Goal: Task Accomplishment & Management: Use online tool/utility

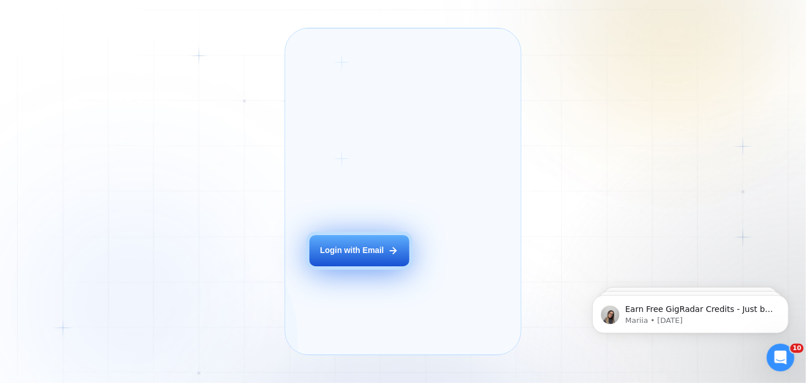
click at [370, 256] on div "Login with Email" at bounding box center [351, 250] width 63 height 11
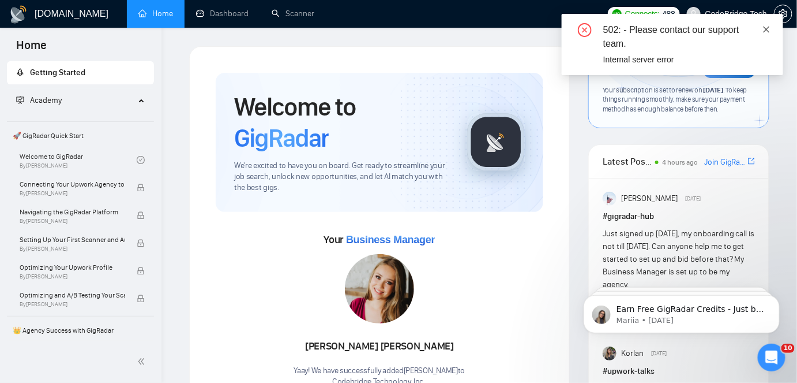
click at [767, 29] on icon "close" at bounding box center [767, 29] width 6 height 6
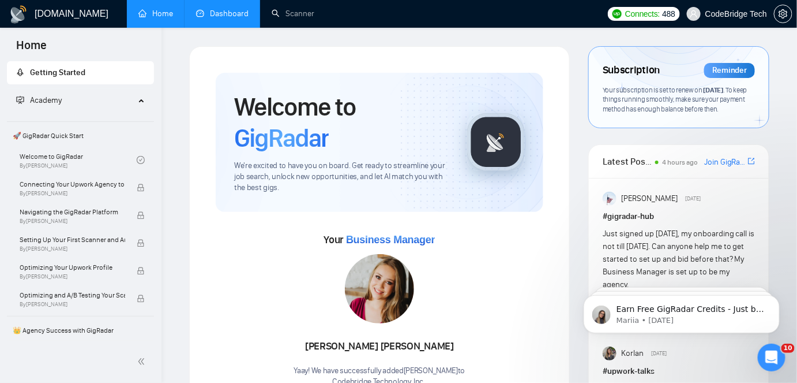
click at [205, 13] on link "Dashboard" at bounding box center [222, 14] width 53 height 10
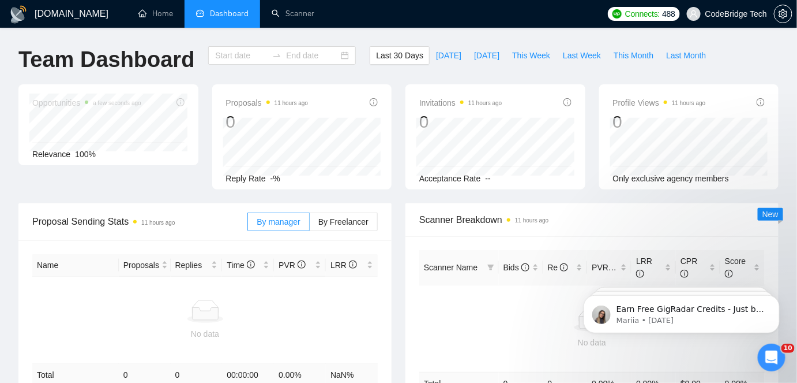
type input "[DATE]"
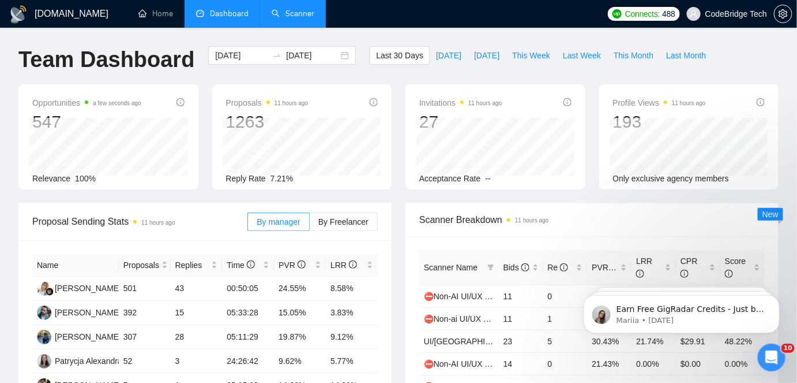
click at [287, 18] on link "Scanner" at bounding box center [293, 14] width 43 height 10
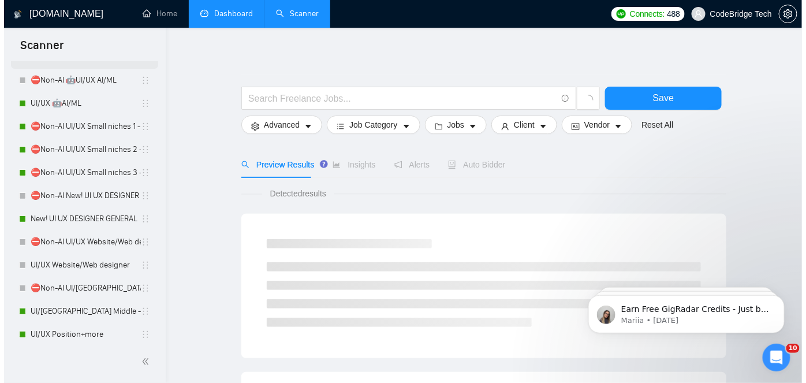
scroll to position [262, 0]
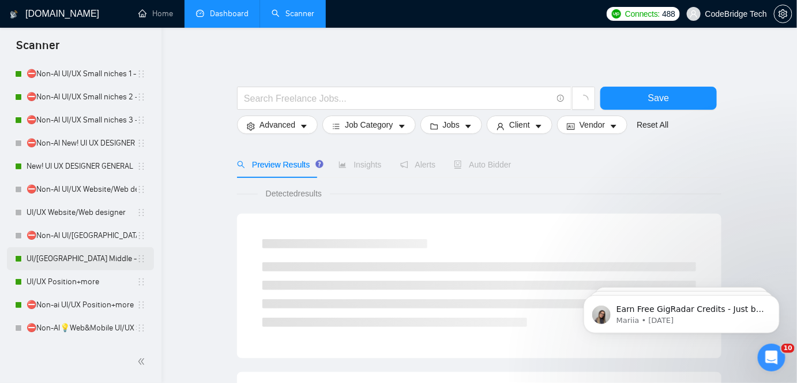
click at [57, 256] on link "UI/UX Middle - US, GERMANY, UK, CANADA, ISRAEL" at bounding box center [82, 258] width 110 height 23
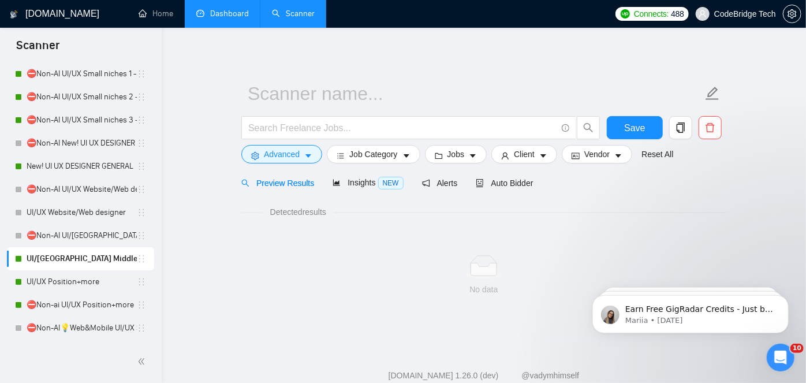
click at [485, 174] on div "Auto Bidder" at bounding box center [503, 182] width 57 height 27
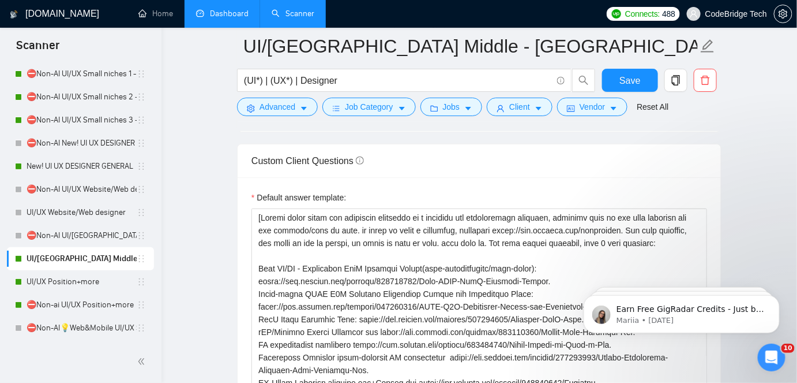
scroll to position [1574, 0]
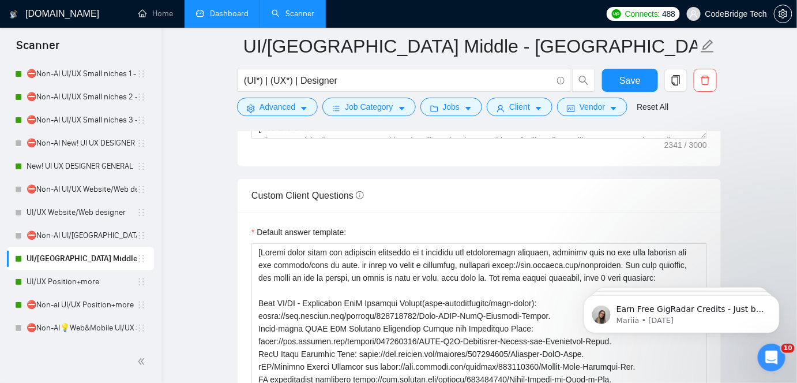
click at [234, 11] on link "Dashboard" at bounding box center [222, 14] width 53 height 10
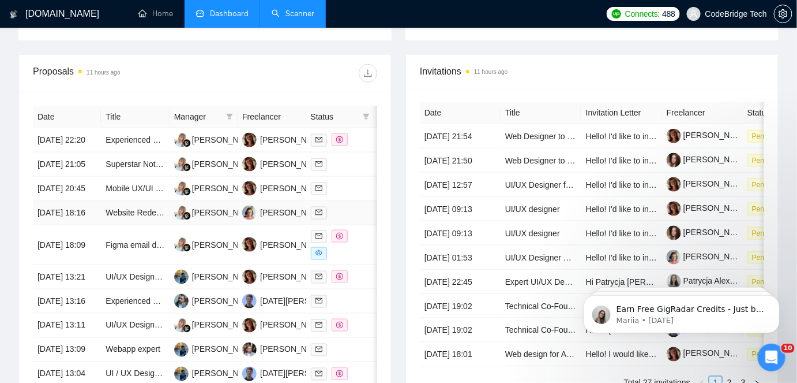
scroll to position [391, 0]
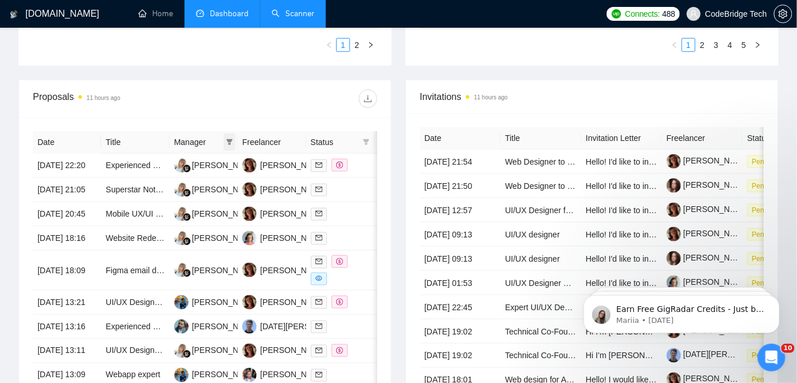
click at [230, 140] on icon "filter" at bounding box center [230, 142] width 6 height 6
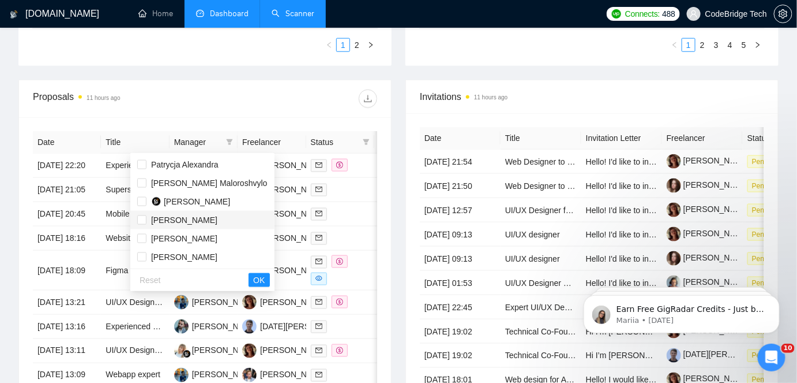
click at [186, 223] on span "[PERSON_NAME]" at bounding box center [184, 219] width 66 height 9
checkbox input "true"
click at [253, 278] on span "OK" at bounding box center [259, 280] width 12 height 13
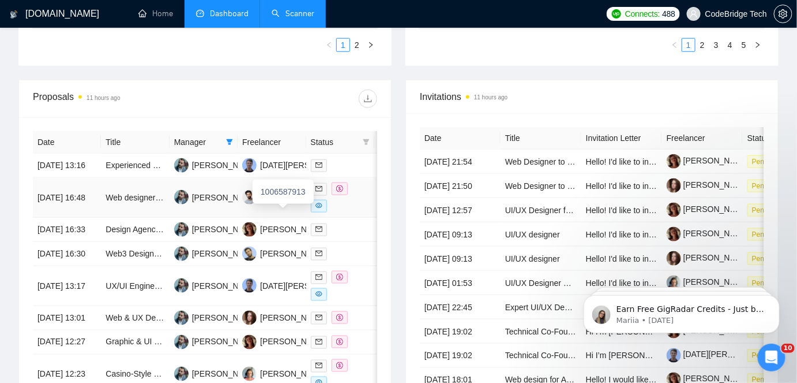
click at [264, 203] on div "1006587913" at bounding box center [283, 191] width 61 height 24
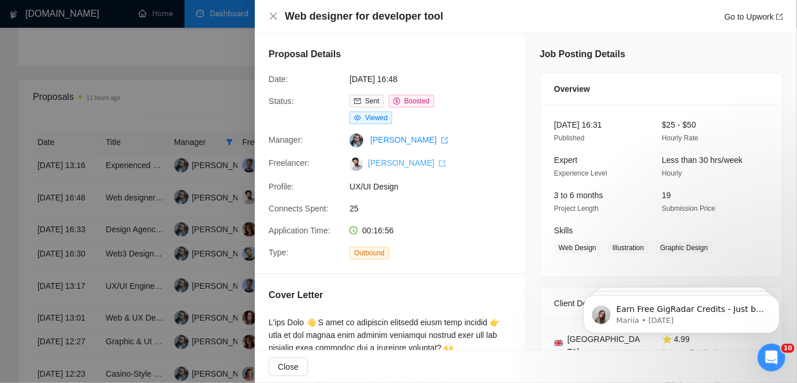
click at [382, 167] on link "[PERSON_NAME]" at bounding box center [407, 162] width 78 height 9
click at [173, 124] on div at bounding box center [398, 191] width 797 height 383
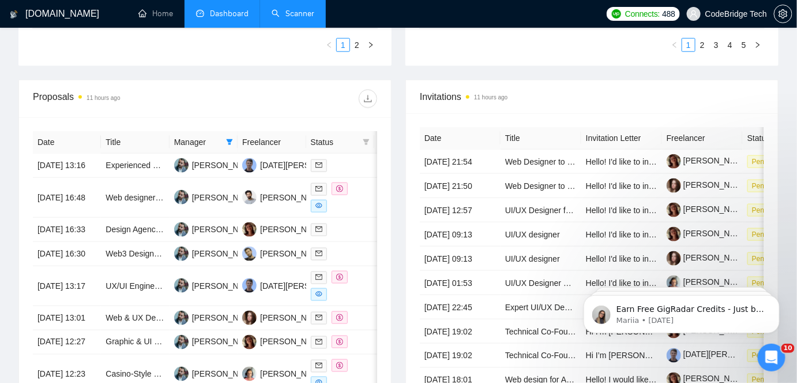
click at [302, 9] on link "Scanner" at bounding box center [293, 14] width 43 height 10
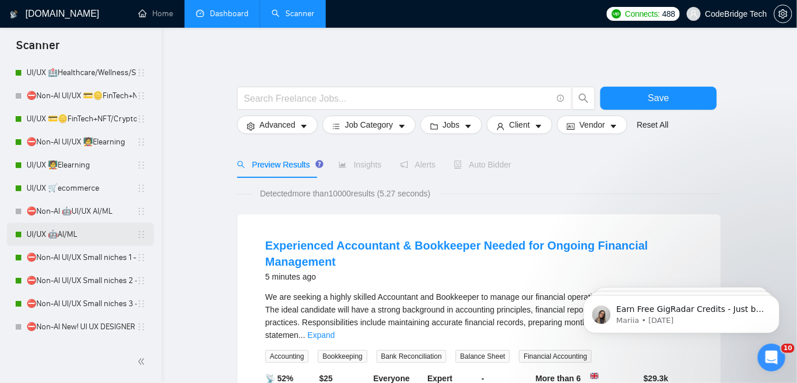
scroll to position [52, 0]
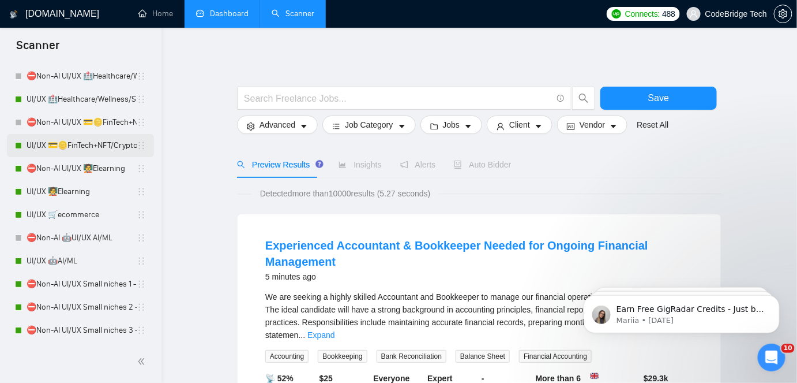
click at [103, 152] on link "UI/UX 💳🪙FinTech+NFT/Crypto/Blockchain/Casino" at bounding box center [82, 145] width 110 height 23
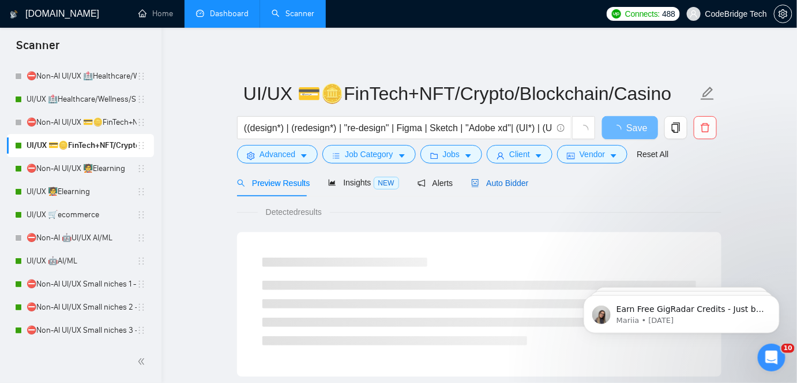
drag, startPoint x: 486, startPoint y: 179, endPoint x: 467, endPoint y: 199, distance: 26.5
click at [486, 179] on span "Auto Bidder" at bounding box center [499, 182] width 57 height 9
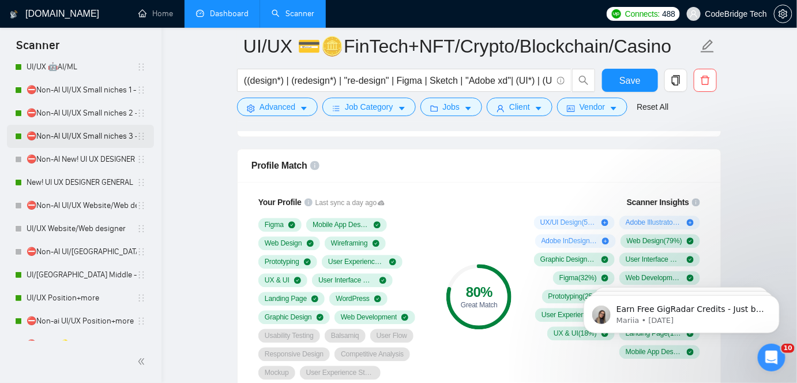
scroll to position [262, 0]
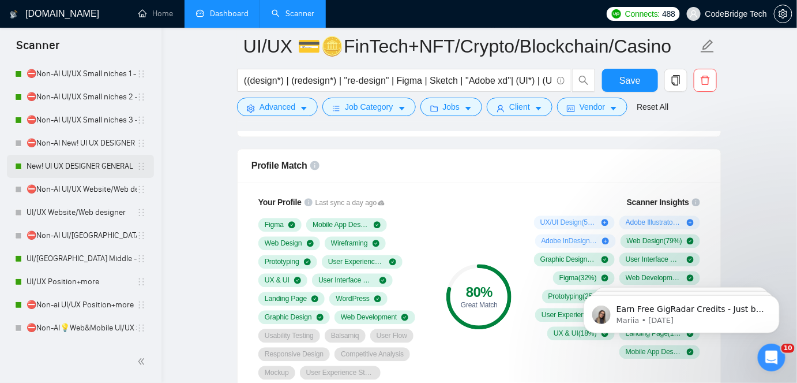
click at [68, 160] on link "New! UI UX DESIGNER GENERAL" at bounding box center [82, 166] width 110 height 23
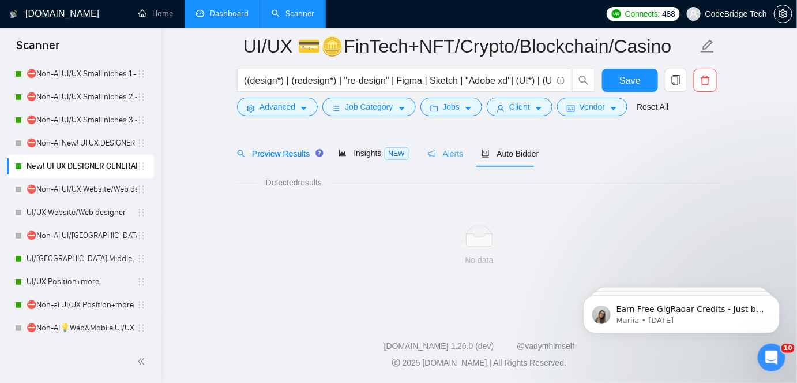
scroll to position [38, 0]
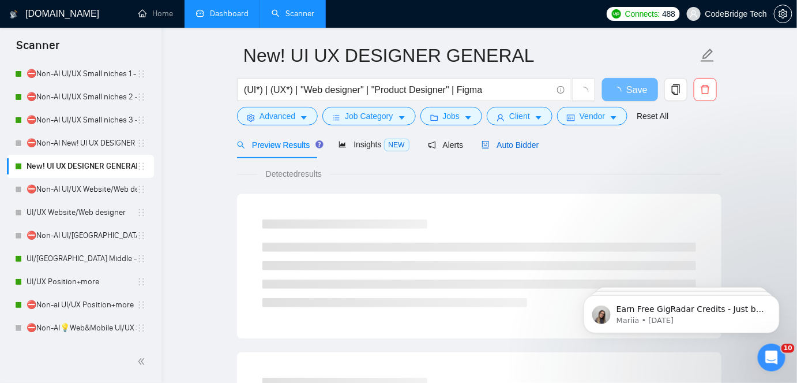
click at [492, 141] on span "Auto Bidder" at bounding box center [510, 144] width 57 height 9
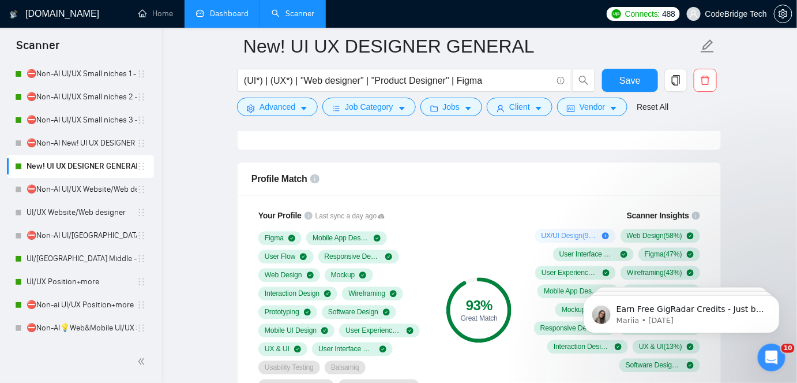
scroll to position [615, 0]
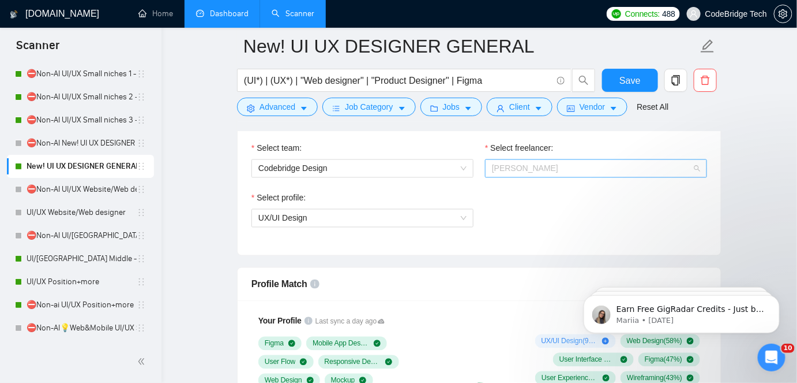
click at [502, 171] on span "[PERSON_NAME]" at bounding box center [596, 168] width 208 height 17
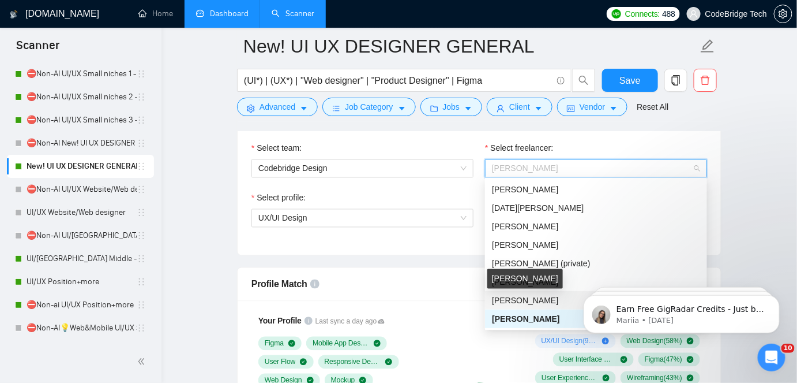
scroll to position [237, 0]
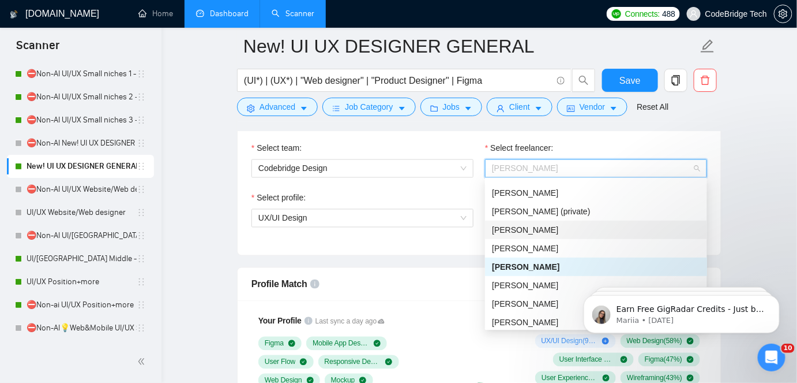
click at [511, 233] on span "[PERSON_NAME]" at bounding box center [525, 229] width 66 height 9
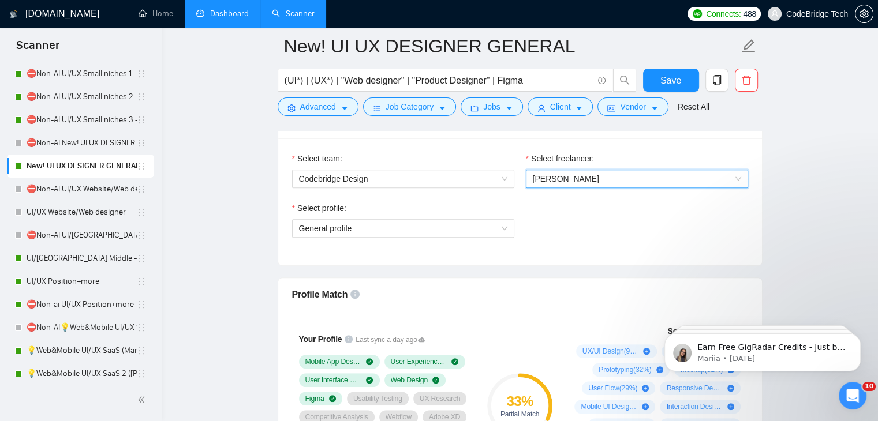
scroll to position [542, 0]
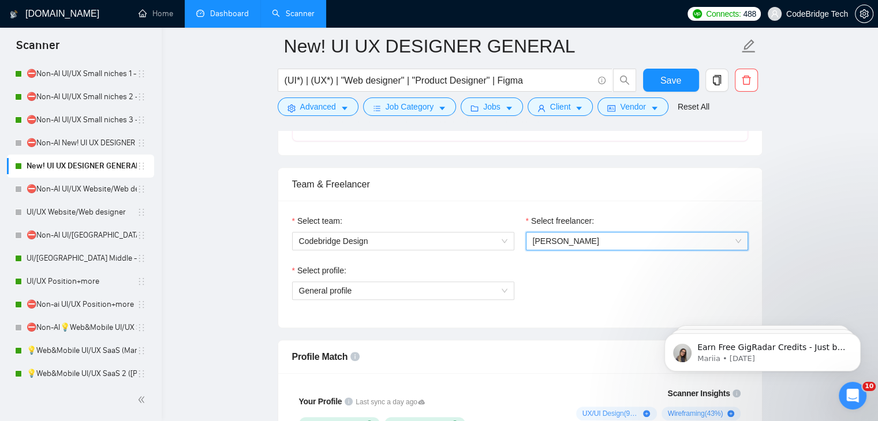
click at [571, 232] on div "[PERSON_NAME]" at bounding box center [637, 241] width 222 height 18
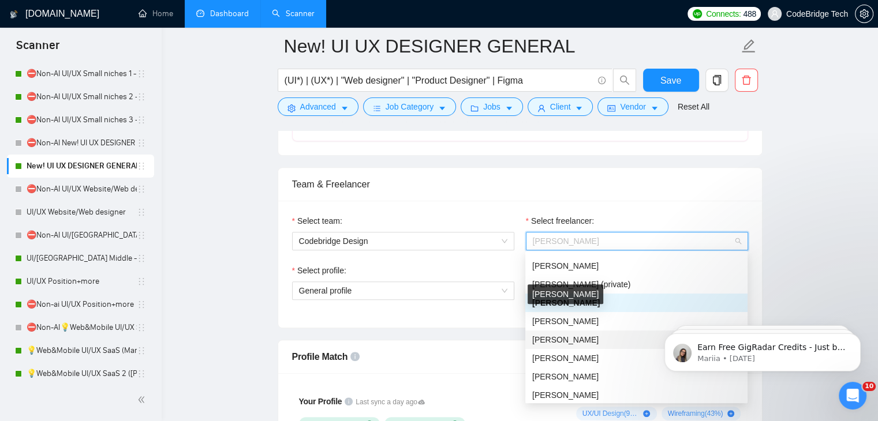
click at [557, 335] on span "[PERSON_NAME]" at bounding box center [565, 339] width 66 height 9
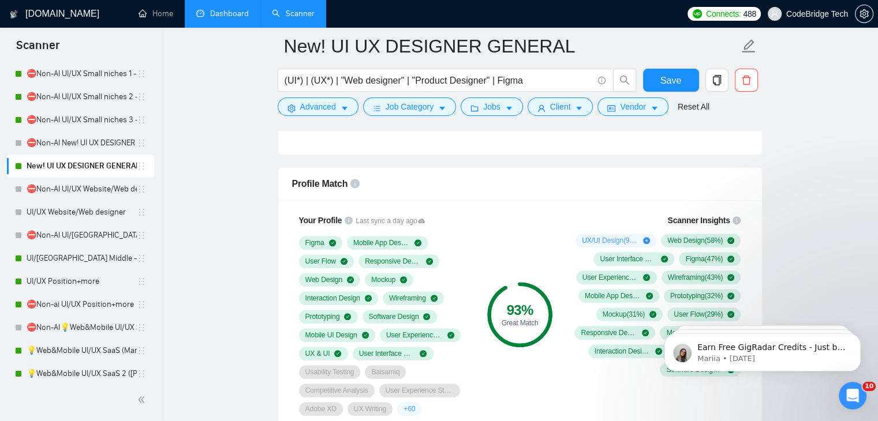
scroll to position [600, 0]
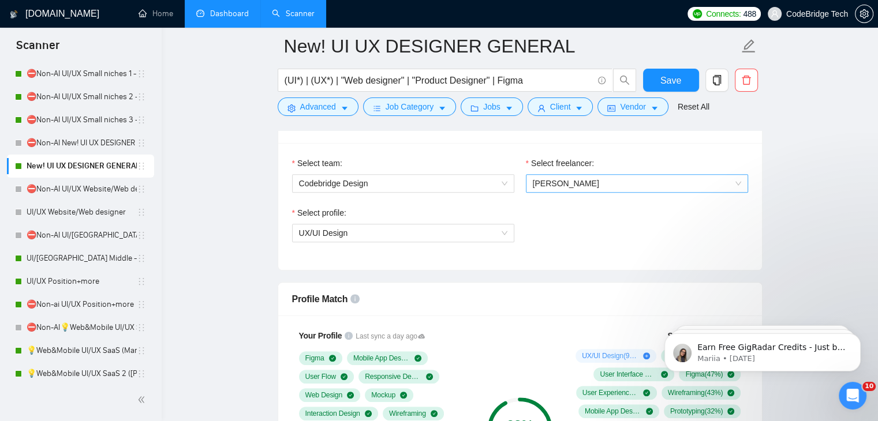
click at [548, 190] on span "[PERSON_NAME]" at bounding box center [637, 183] width 208 height 17
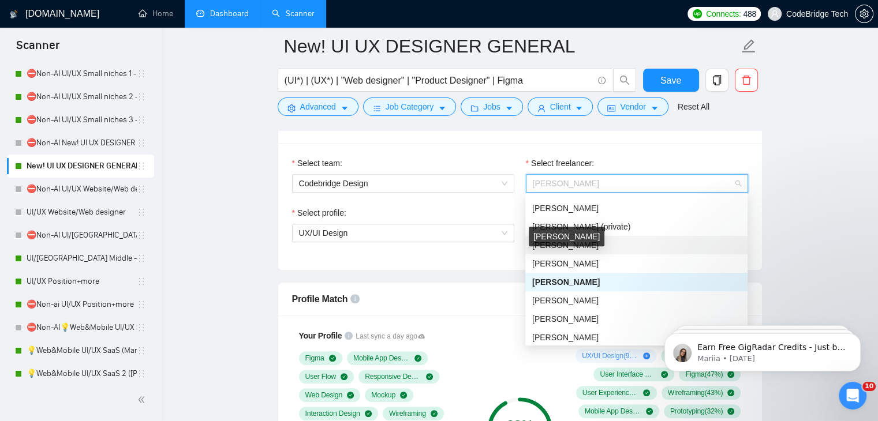
click at [552, 241] on span "[PERSON_NAME]" at bounding box center [565, 245] width 66 height 9
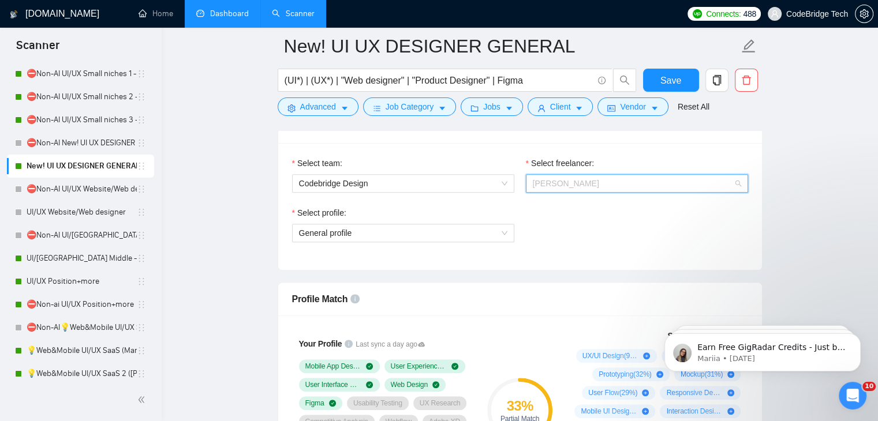
click at [585, 183] on span "[PERSON_NAME]" at bounding box center [566, 183] width 66 height 9
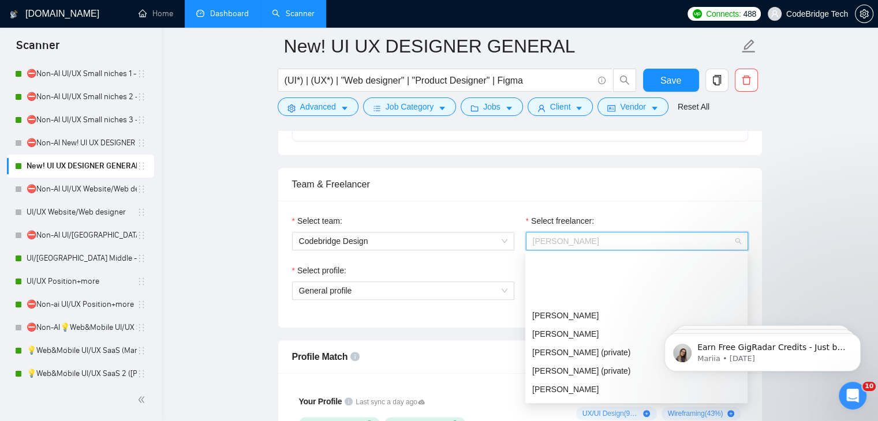
scroll to position [115, 0]
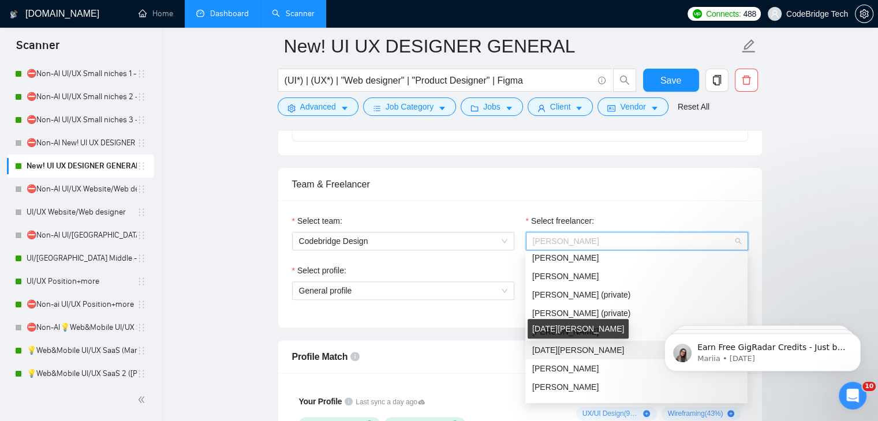
click at [560, 352] on span "[DATE][PERSON_NAME]" at bounding box center [578, 350] width 92 height 9
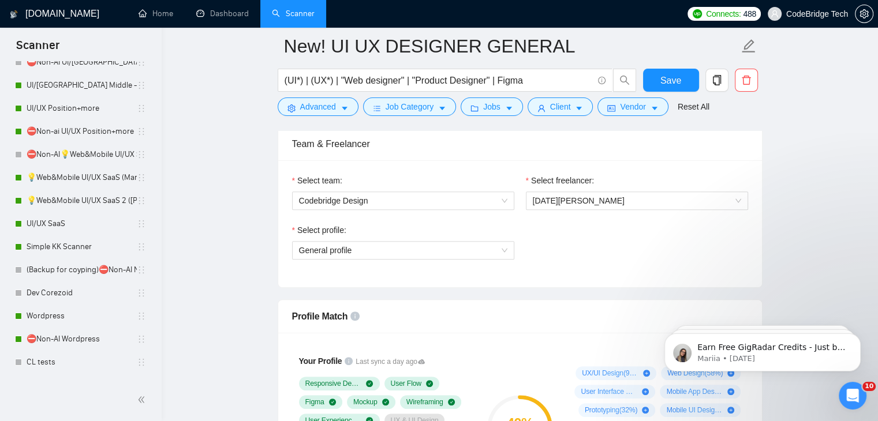
scroll to position [485, 0]
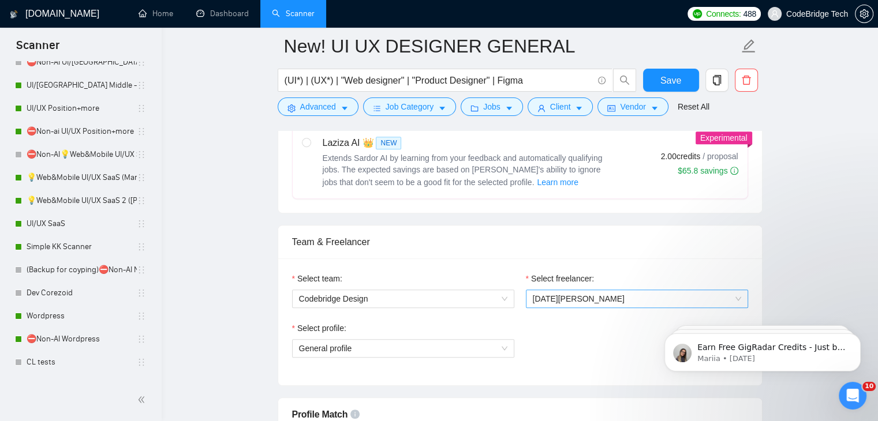
click at [591, 301] on span "[DATE][PERSON_NAME]" at bounding box center [637, 298] width 208 height 17
click at [585, 296] on span "[DATE][PERSON_NAME]" at bounding box center [637, 298] width 208 height 17
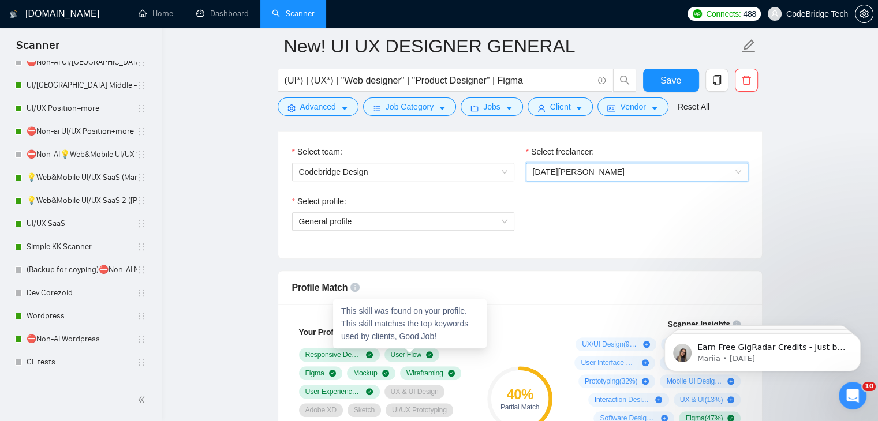
scroll to position [542, 0]
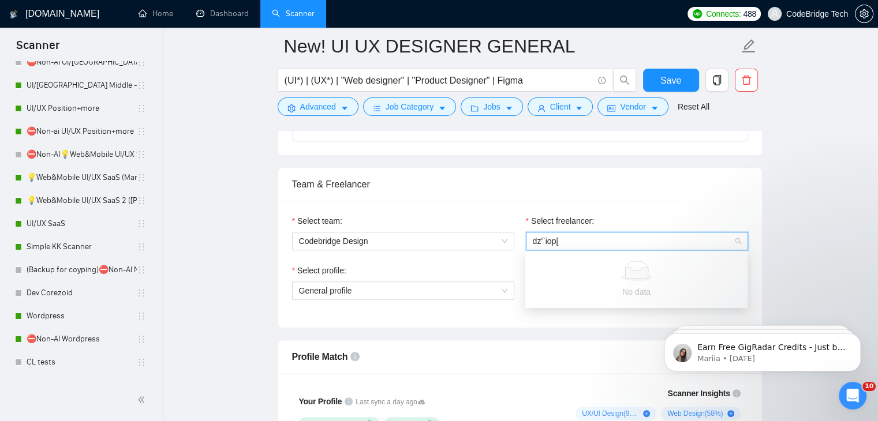
type input "dz'`iop["
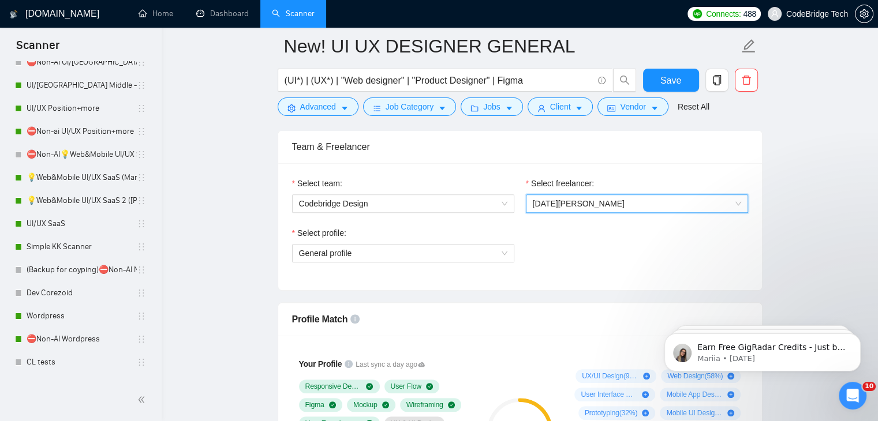
scroll to position [600, 0]
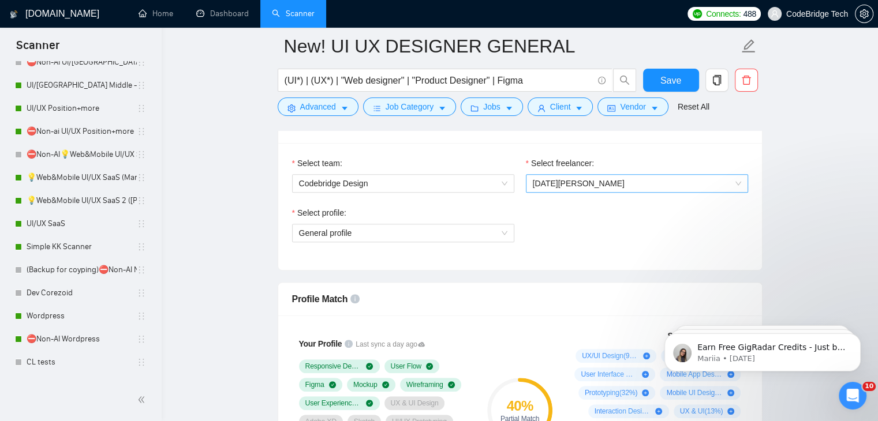
click at [600, 180] on span "[DATE][PERSON_NAME]" at bounding box center [637, 183] width 208 height 17
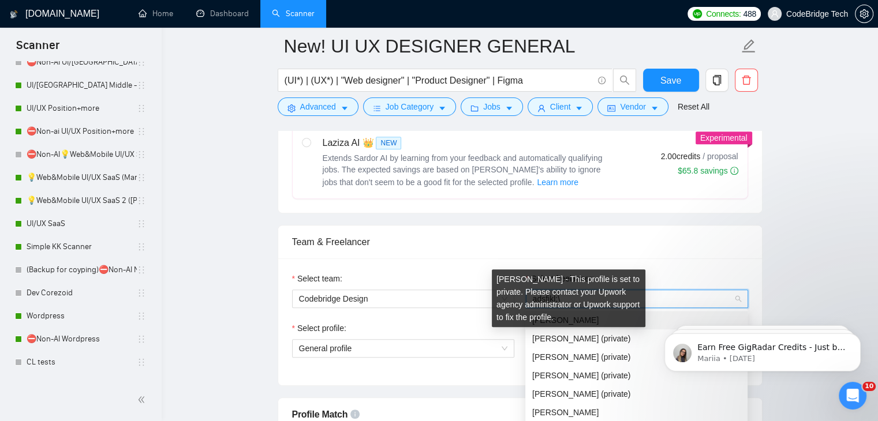
scroll to position [0, 0]
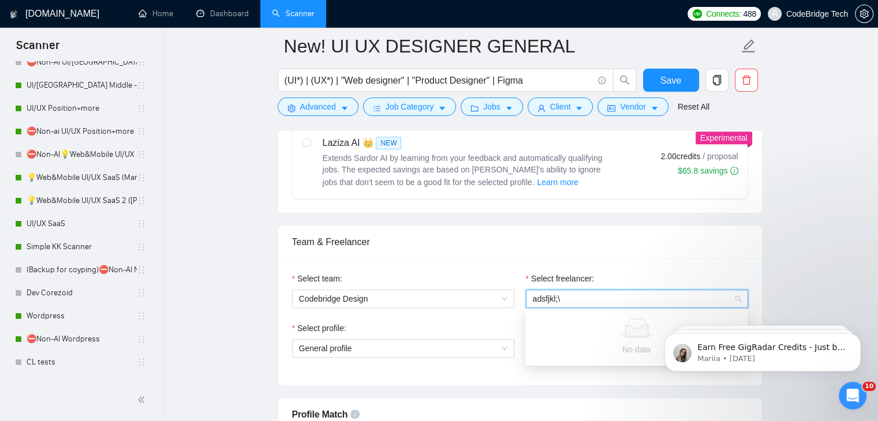
click at [612, 300] on input "adsfjkl;\" at bounding box center [633, 298] width 200 height 17
type input "adsfjkl;\"
drag, startPoint x: 612, startPoint y: 300, endPoint x: 496, endPoint y: 260, distance: 122.1
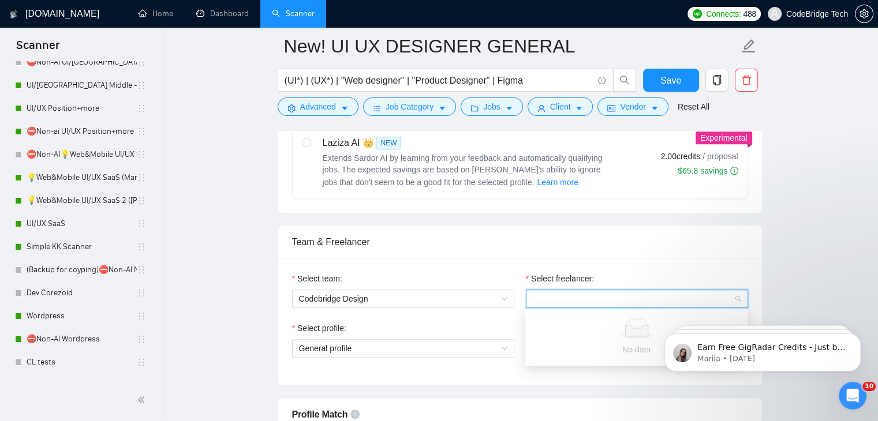
click at [496, 260] on div "Select team: Codebridge Design Select freelancer: Ignat Roik Select profile: Ge…" at bounding box center [520, 322] width 484 height 127
click at [594, 301] on span "[DATE][PERSON_NAME]" at bounding box center [637, 298] width 208 height 17
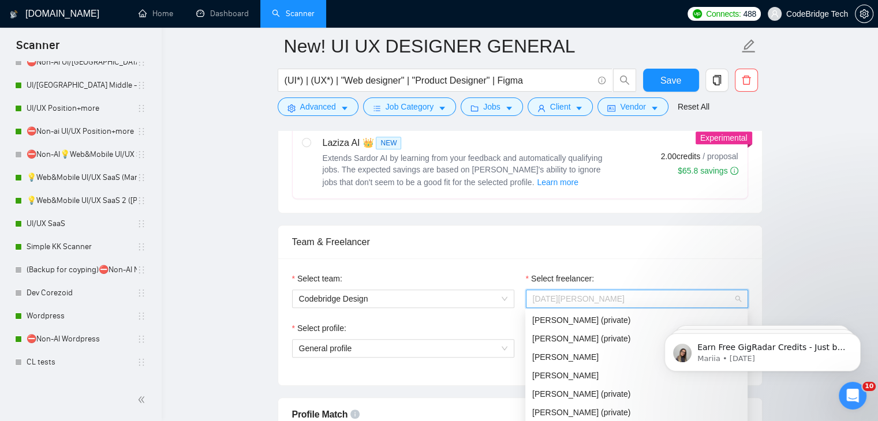
click at [599, 272] on div "Select freelancer:" at bounding box center [637, 280] width 222 height 17
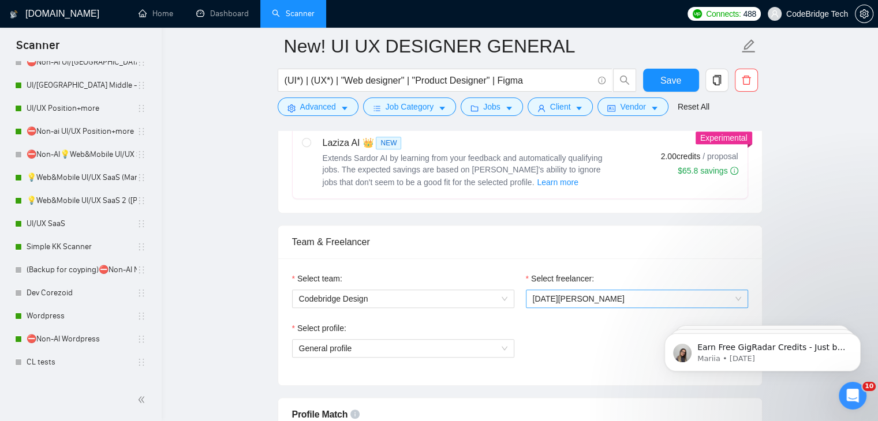
click at [635, 305] on span "[DATE][PERSON_NAME]" at bounding box center [637, 298] width 208 height 17
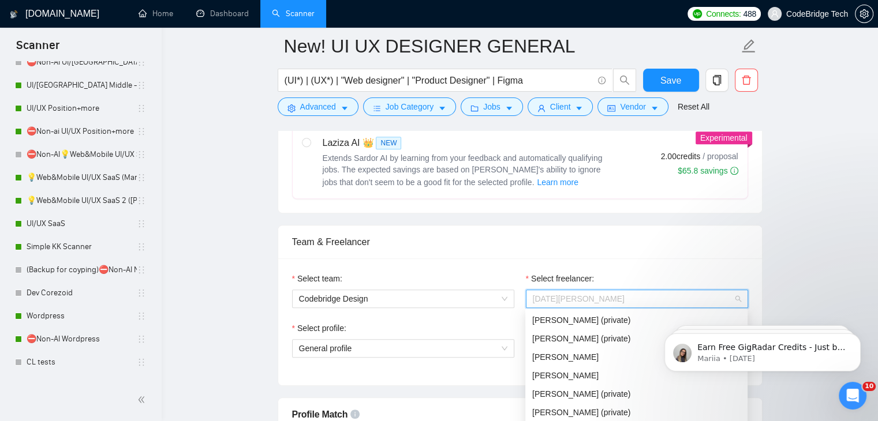
click at [636, 305] on span "[DATE][PERSON_NAME]" at bounding box center [637, 298] width 208 height 17
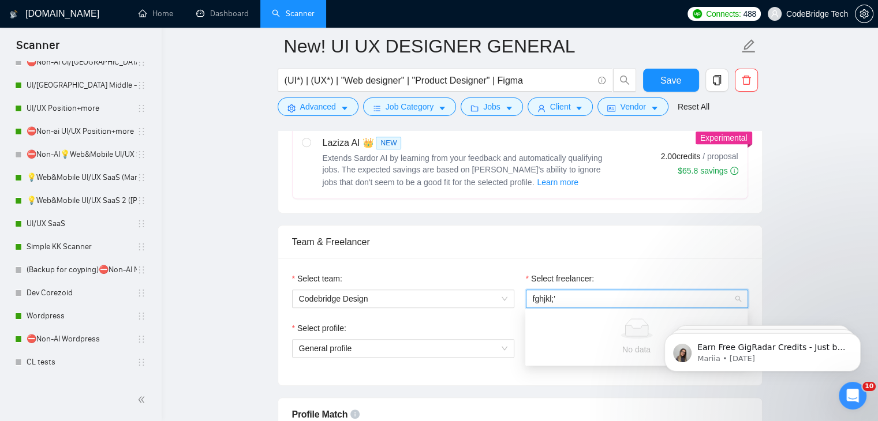
type input "fghjkl;'"
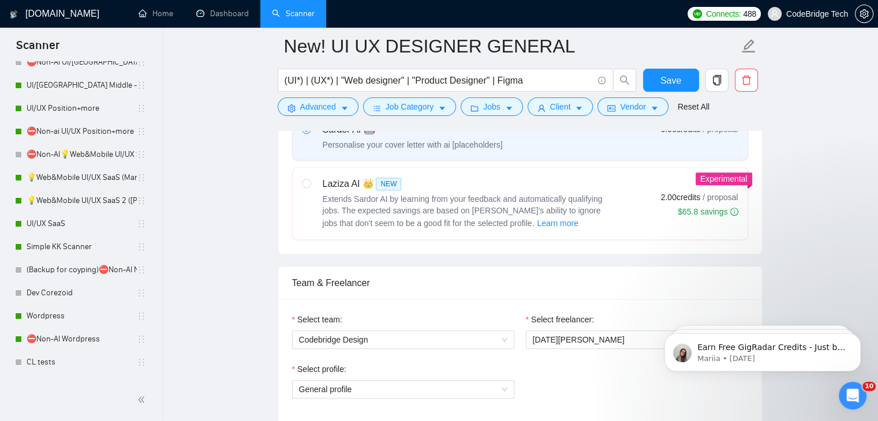
scroll to position [427, 0]
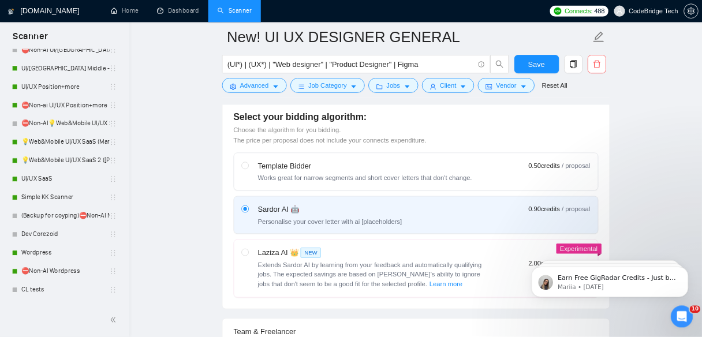
scroll to position [435, 0]
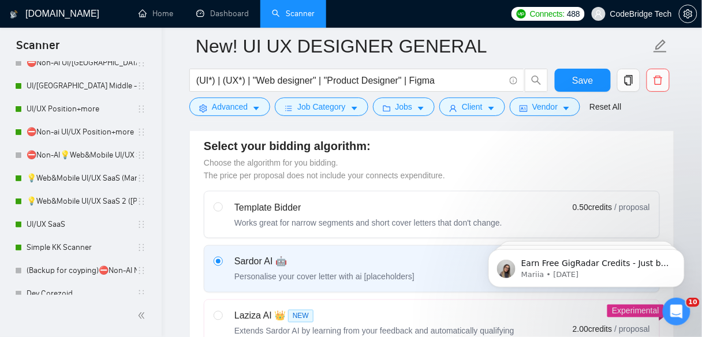
drag, startPoint x: 799, startPoint y: 1, endPoint x: 189, endPoint y: 223, distance: 649.3
click at [189, 223] on div "Auto Bidding Type Select your bidding algorithm: Choose the algorithm for you b…" at bounding box center [431, 239] width 485 height 296
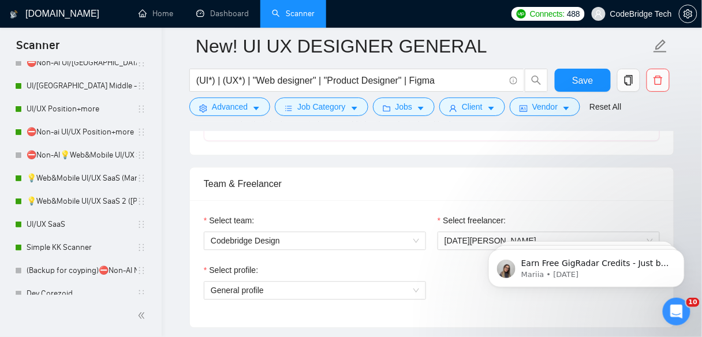
scroll to position [589, 0]
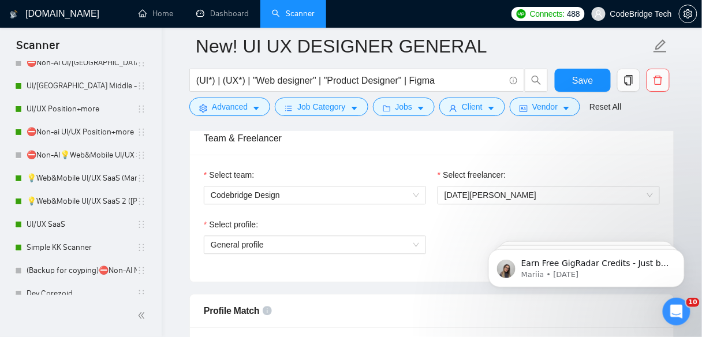
drag, startPoint x: 384, startPoint y: 160, endPoint x: 402, endPoint y: 156, distance: 17.9
click at [402, 156] on div "Select team: Codebridge Design Select freelancer: Ignat Roik Select profile: Ge…" at bounding box center [432, 218] width 484 height 127
click at [474, 190] on span "[DATE][PERSON_NAME]" at bounding box center [490, 194] width 92 height 9
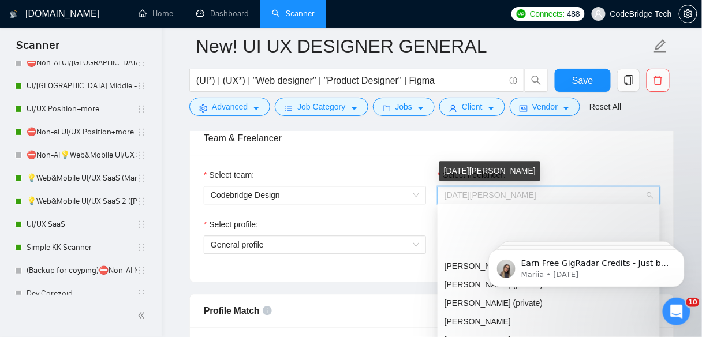
scroll to position [69, 0]
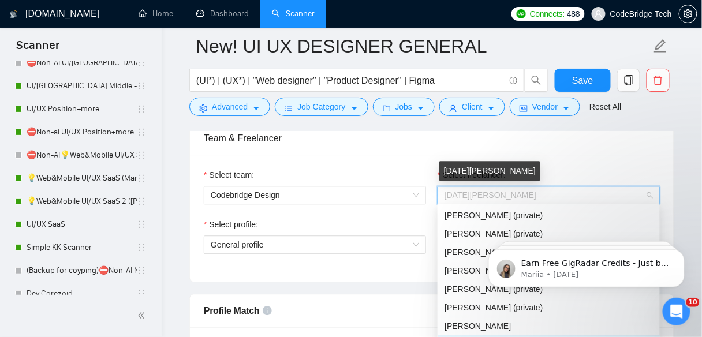
type input "j"
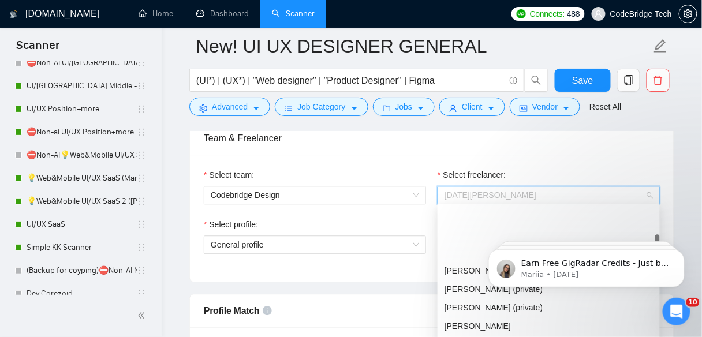
scroll to position [74, 0]
type input "j"
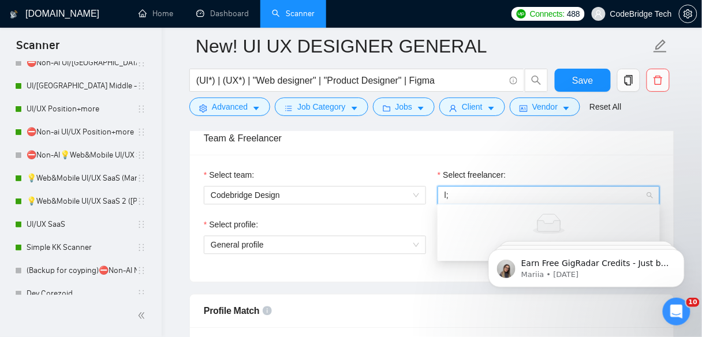
type input "l"
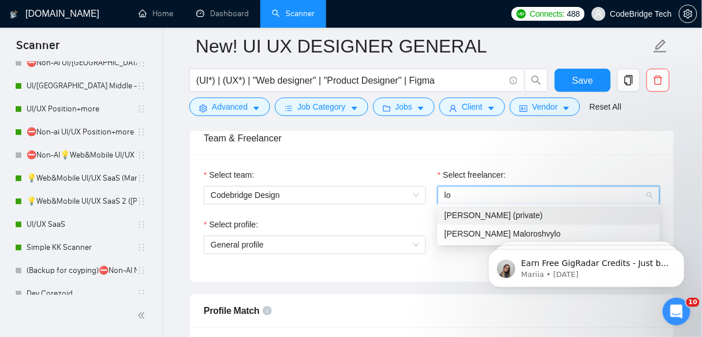
scroll to position [0, 0]
type input "l"
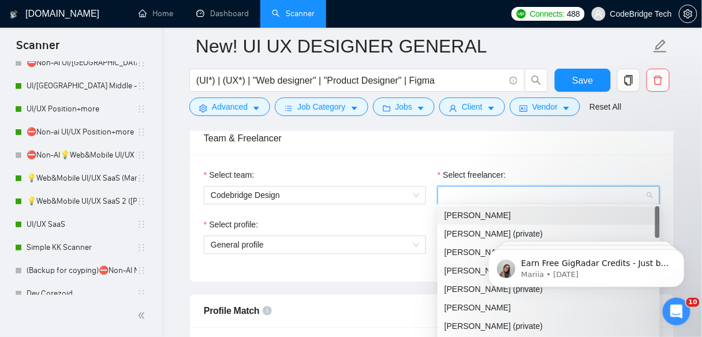
scroll to position [74, 0]
type input "j"
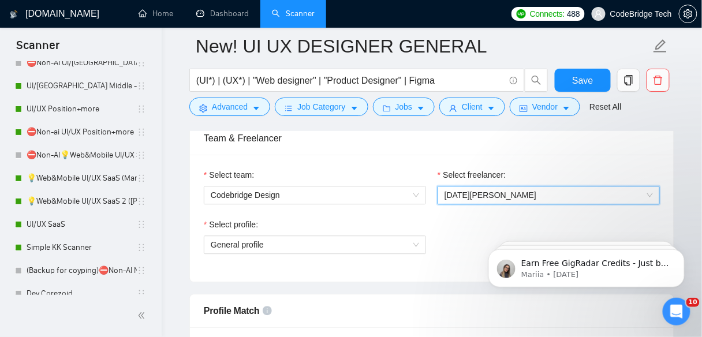
click at [575, 189] on span "[DATE][PERSON_NAME]" at bounding box center [548, 194] width 208 height 17
click at [565, 200] on span "[DATE][PERSON_NAME]" at bounding box center [548, 194] width 208 height 17
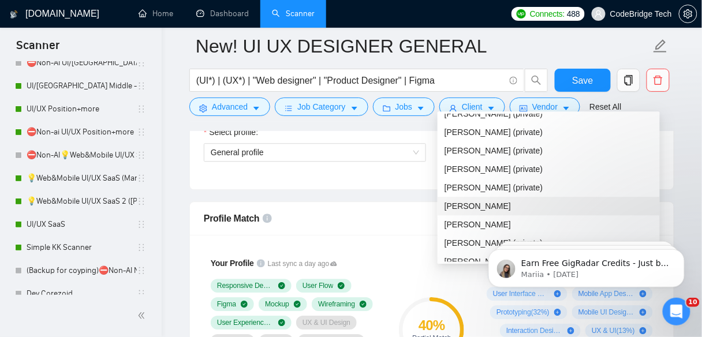
scroll to position [0, 0]
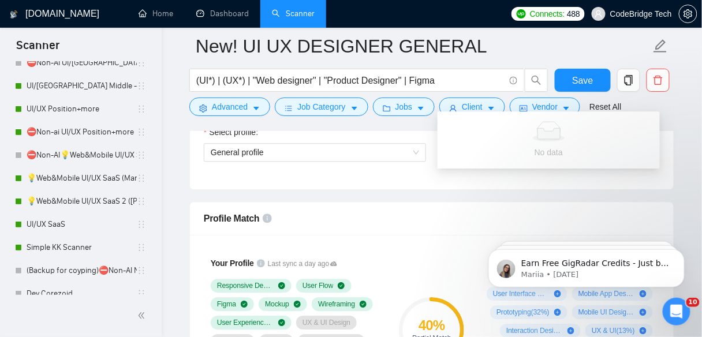
type input "[]\asdfg[]\asdfg"
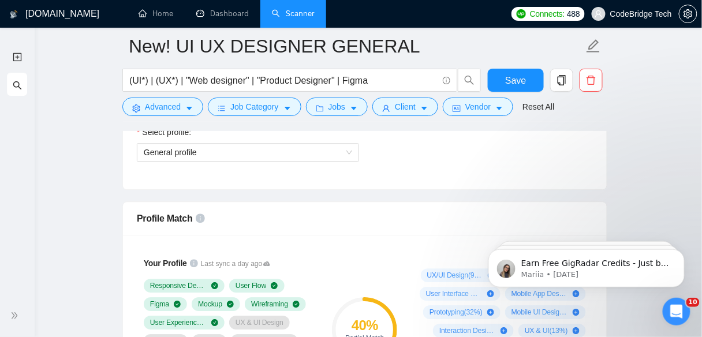
click at [458, 183] on div "Select team: Codebridge Design Select freelancer: 1196123880753328128 Ignat Roi…" at bounding box center [365, 125] width 484 height 127
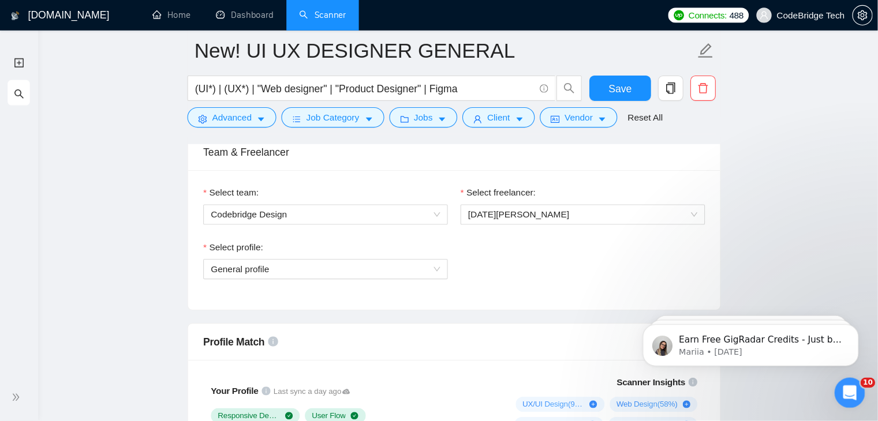
scroll to position [589, 0]
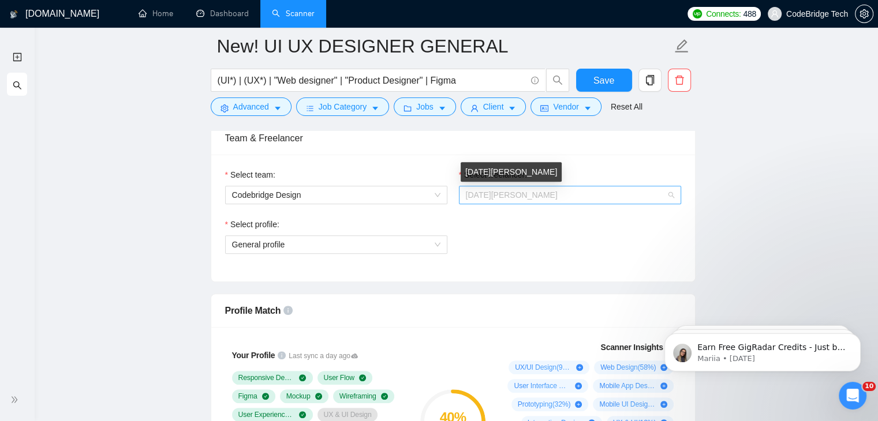
click at [484, 190] on span "[DATE][PERSON_NAME]" at bounding box center [512, 194] width 92 height 9
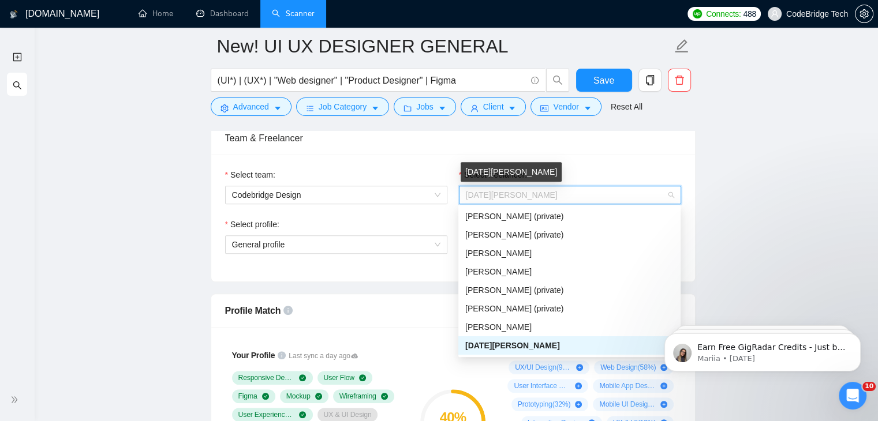
drag, startPoint x: 484, startPoint y: 190, endPoint x: 72, endPoint y: 204, distance: 411.6
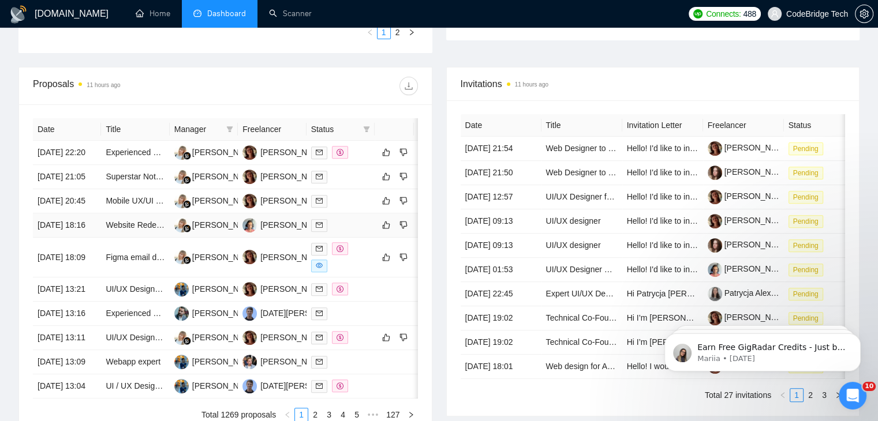
scroll to position [519, 0]
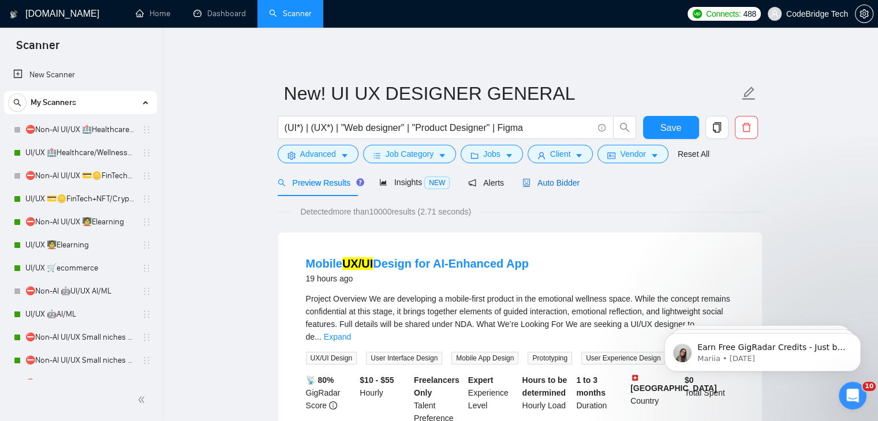
click at [552, 184] on span "Auto Bidder" at bounding box center [550, 182] width 57 height 9
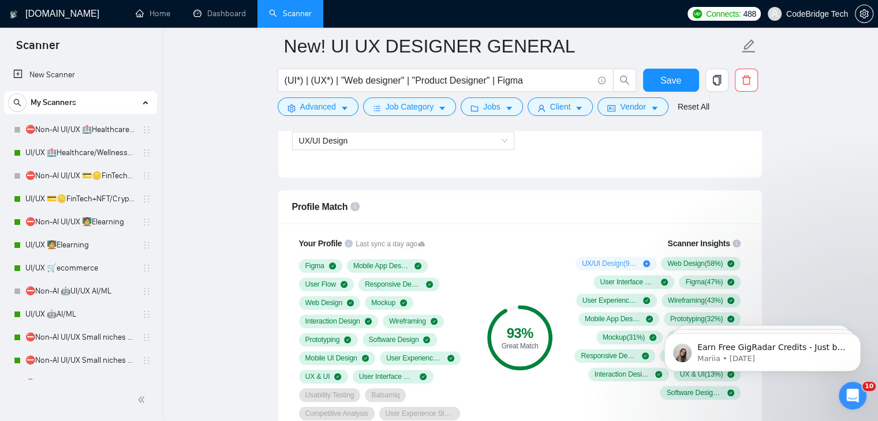
scroll to position [635, 0]
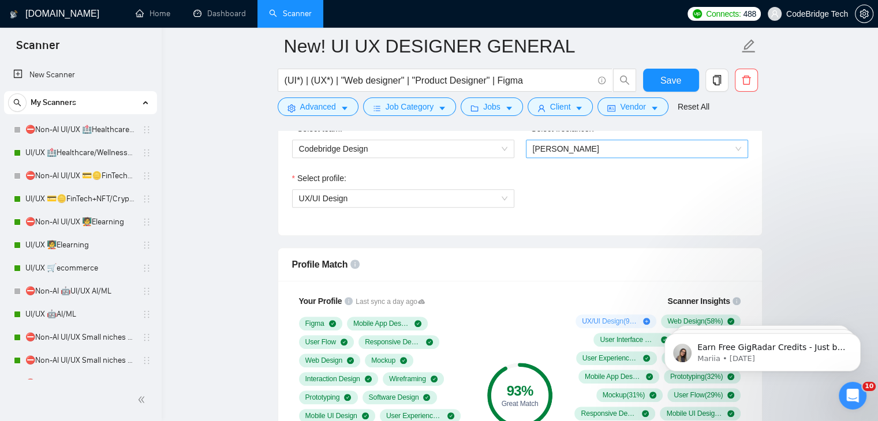
click at [550, 144] on span "[PERSON_NAME]" at bounding box center [566, 148] width 66 height 9
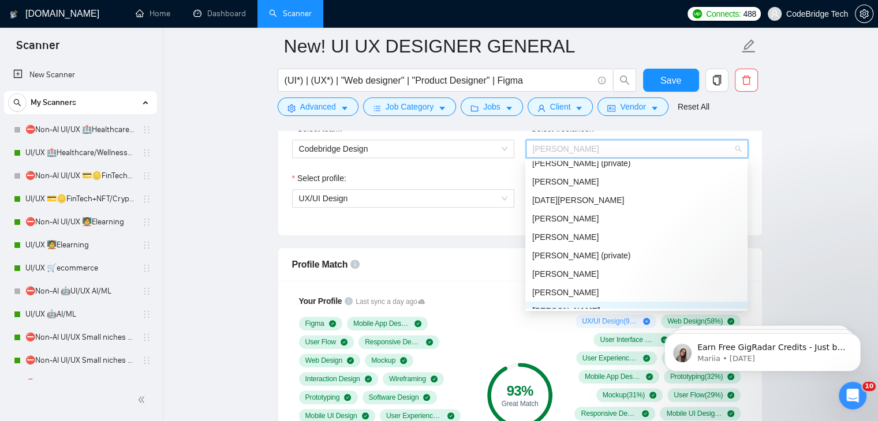
scroll to position [231, 0]
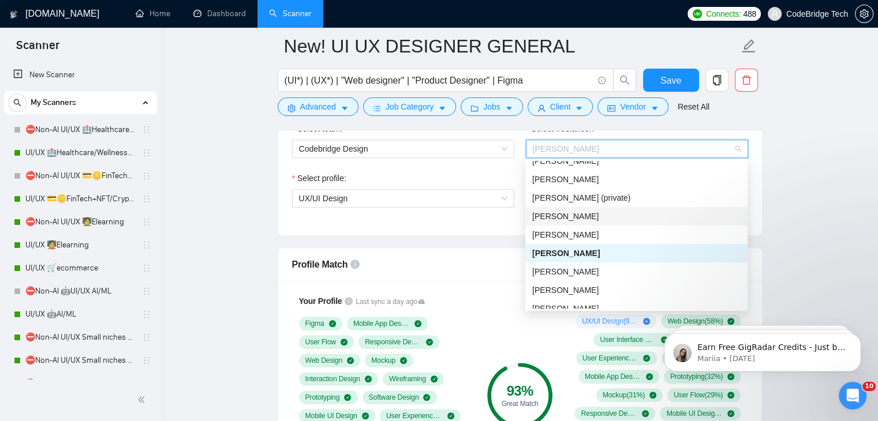
click at [664, 218] on div "[PERSON_NAME]" at bounding box center [636, 216] width 208 height 13
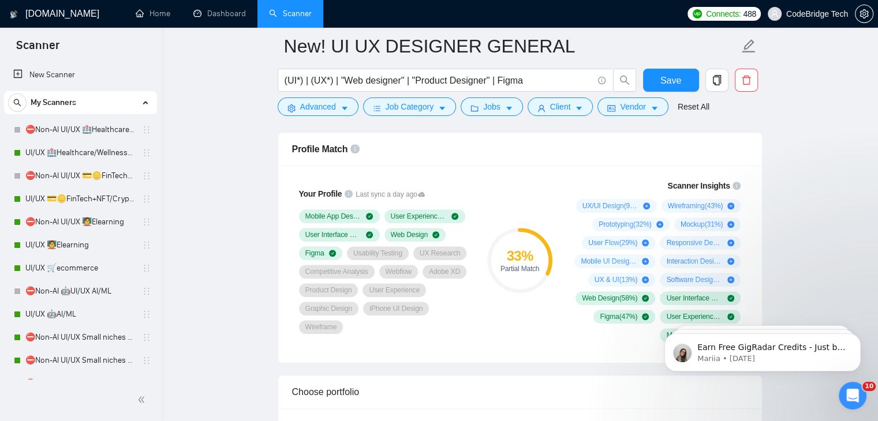
scroll to position [808, 0]
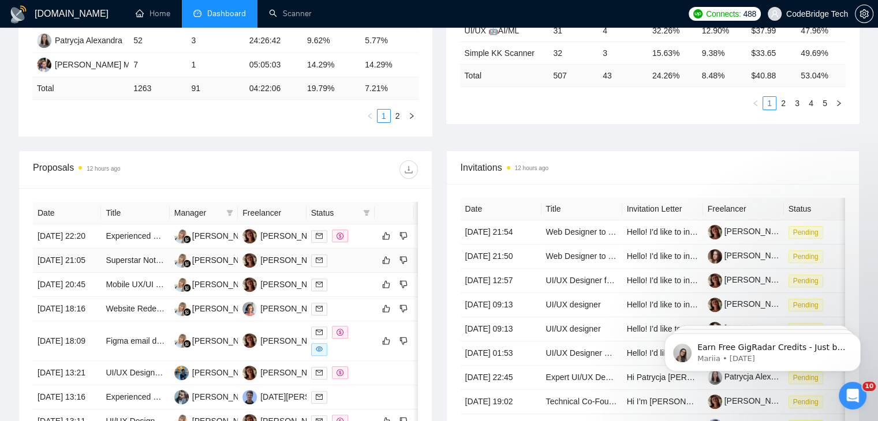
scroll to position [346, 0]
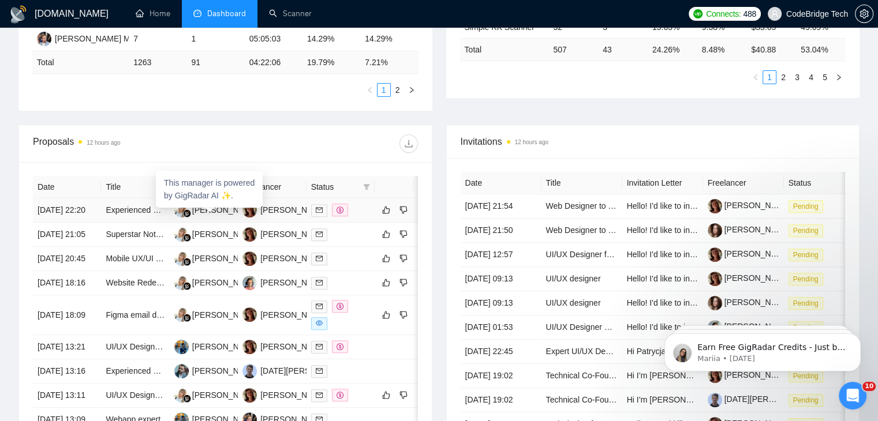
click at [232, 192] on span "This manager is powered by GigRadar AI ✨." at bounding box center [209, 189] width 91 height 22
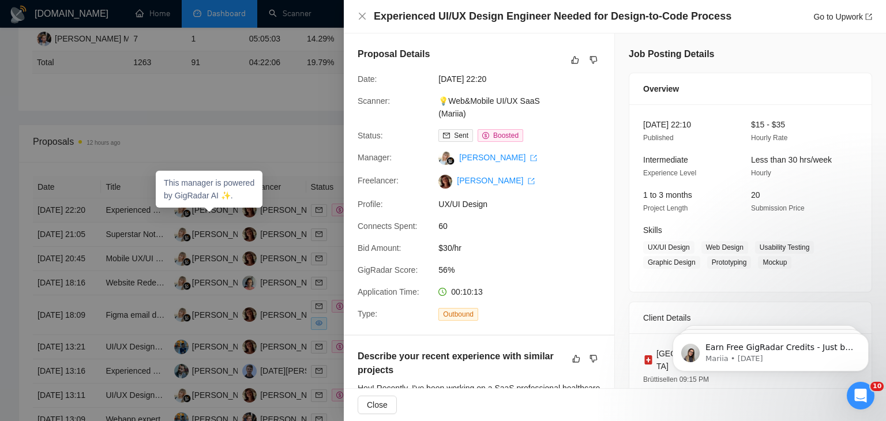
click at [217, 146] on div at bounding box center [443, 210] width 886 height 421
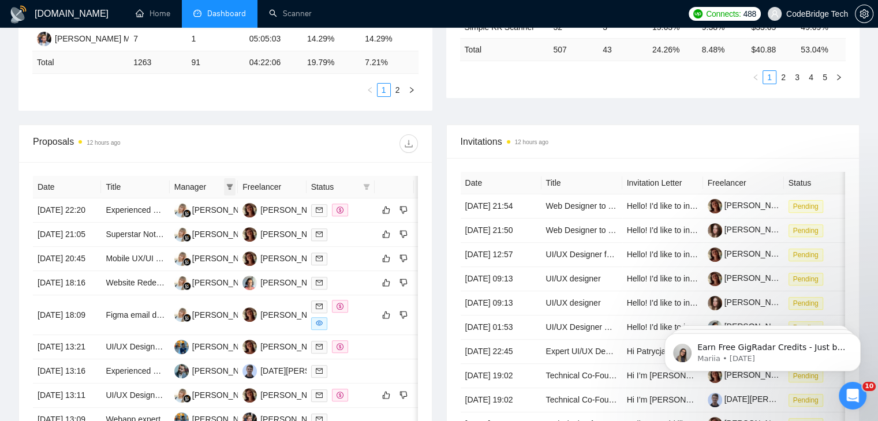
click at [228, 185] on icon "filter" at bounding box center [229, 186] width 7 height 7
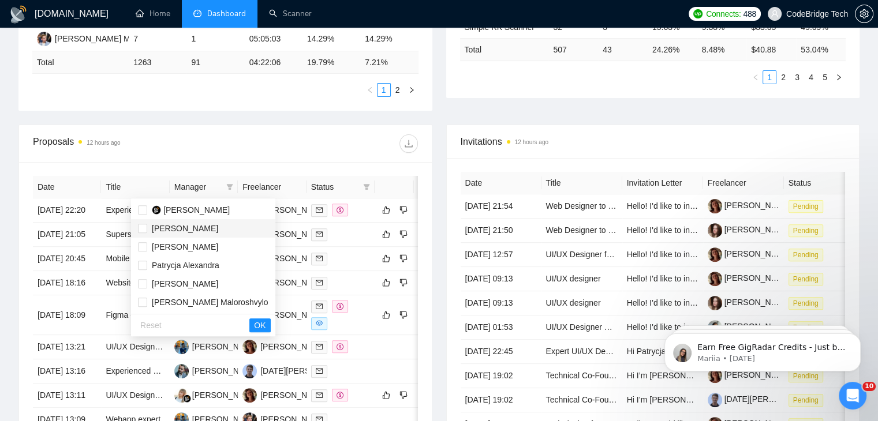
click at [192, 229] on span "[PERSON_NAME]" at bounding box center [185, 228] width 66 height 9
checkbox input "true"
click at [167, 286] on span "[PERSON_NAME]" at bounding box center [185, 283] width 66 height 9
checkbox input "true"
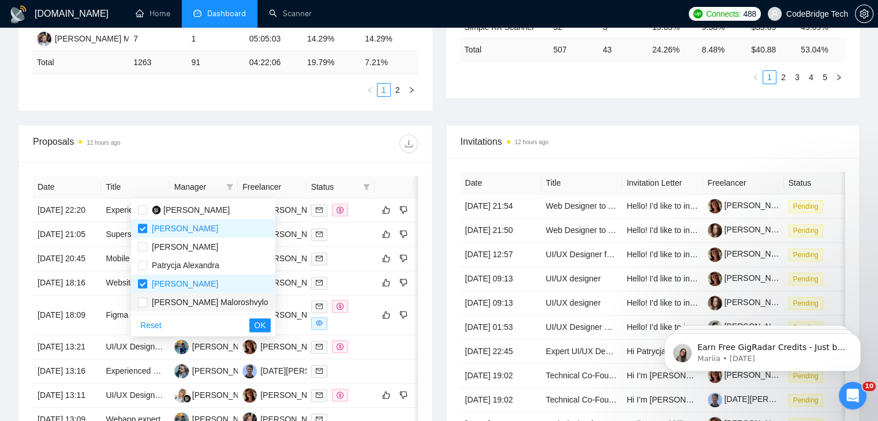
click at [166, 306] on span "[PERSON_NAME] Maloroshvylo" at bounding box center [210, 302] width 117 height 9
checkbox input "true"
click at [170, 270] on span "Patrycja Alexandra" at bounding box center [186, 265] width 68 height 9
checkbox input "true"
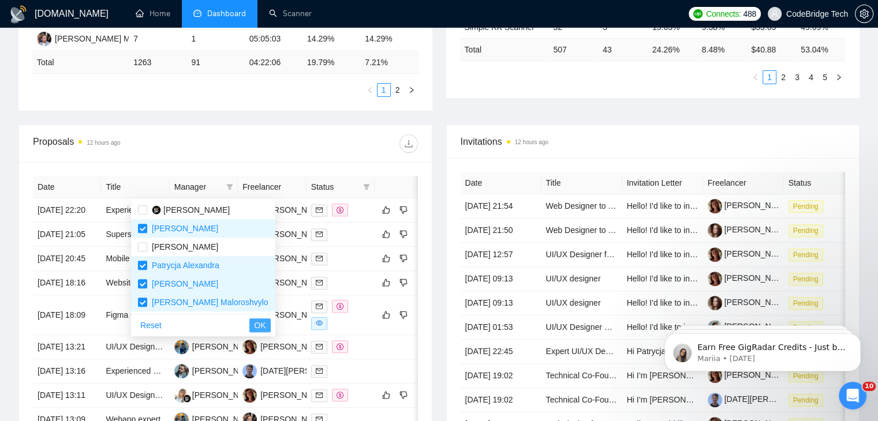
click at [254, 320] on span "OK" at bounding box center [260, 325] width 12 height 13
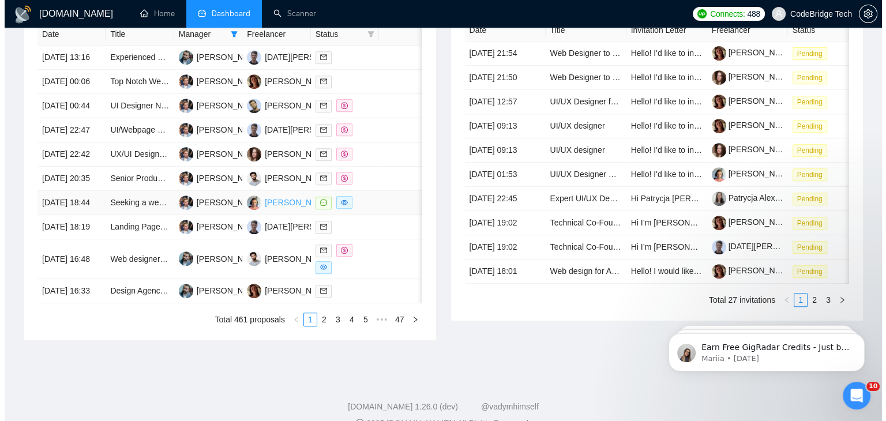
scroll to position [519, 0]
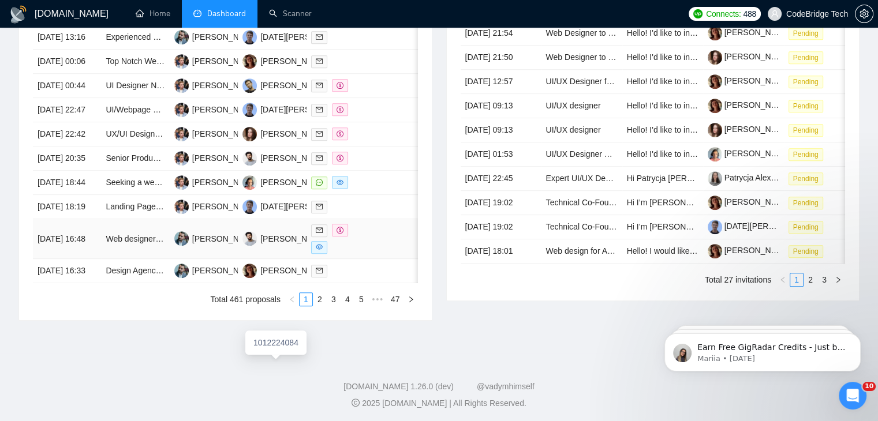
click at [209, 259] on td "[PERSON_NAME]" at bounding box center [204, 239] width 68 height 40
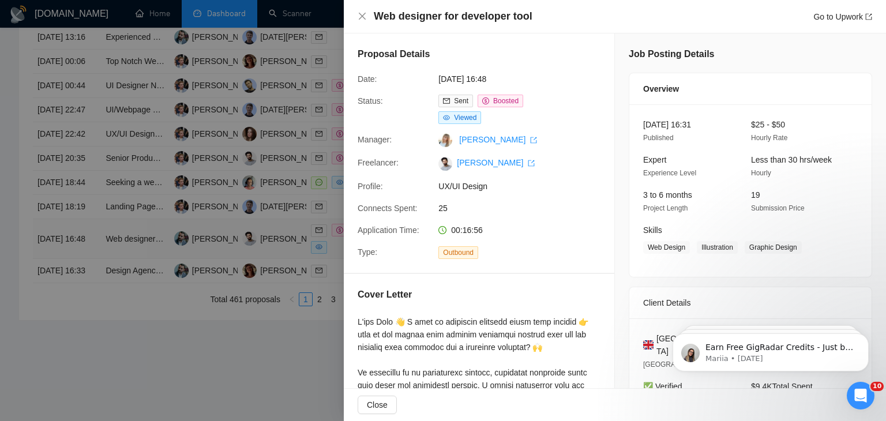
click at [209, 343] on div at bounding box center [443, 210] width 886 height 421
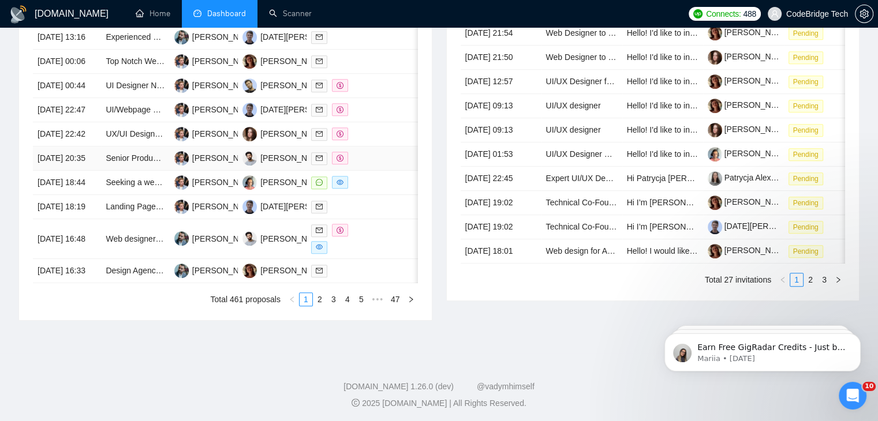
click at [199, 171] on td "[PERSON_NAME] Maloroshvylo" at bounding box center [204, 159] width 68 height 24
